Goal: Navigation & Orientation: Understand site structure

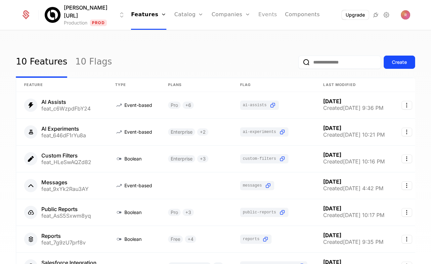
click at [258, 16] on link "Events" at bounding box center [267, 15] width 19 height 30
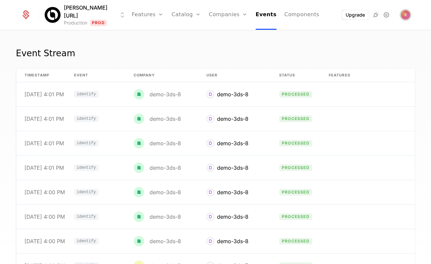
click at [407, 18] on img "Open user button" at bounding box center [405, 14] width 9 height 9
click at [177, 39] on div "Event Stream timestamp Event Company User Status Features Properties [DATE] 4:0…" at bounding box center [215, 149] width 431 height 237
click at [302, 16] on link "Components" at bounding box center [301, 15] width 35 height 30
